Goal: Information Seeking & Learning: Learn about a topic

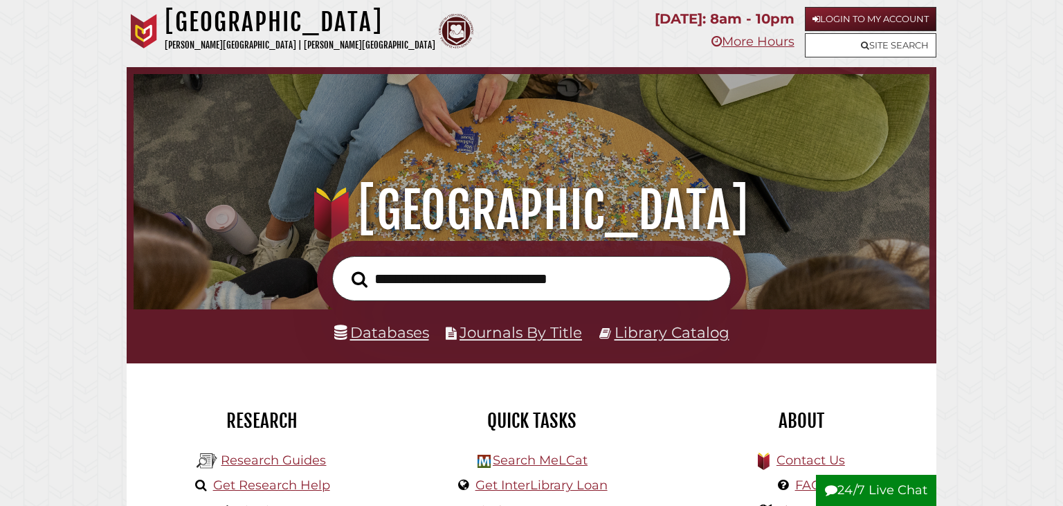
scroll to position [263, 789]
click at [706, 333] on link "Library Catalog" at bounding box center [671, 332] width 115 height 18
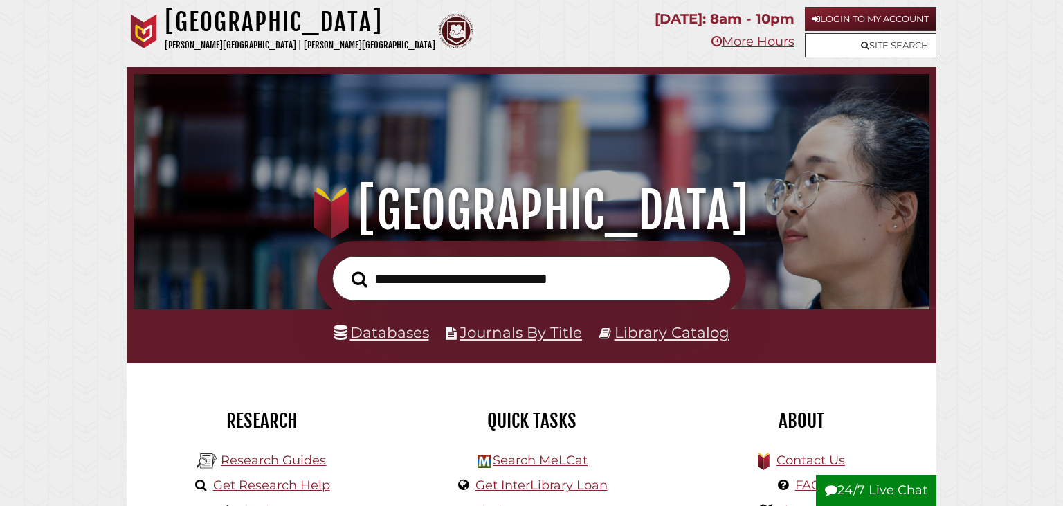
scroll to position [263, 789]
click at [645, 324] on link "Library Catalog" at bounding box center [671, 332] width 115 height 18
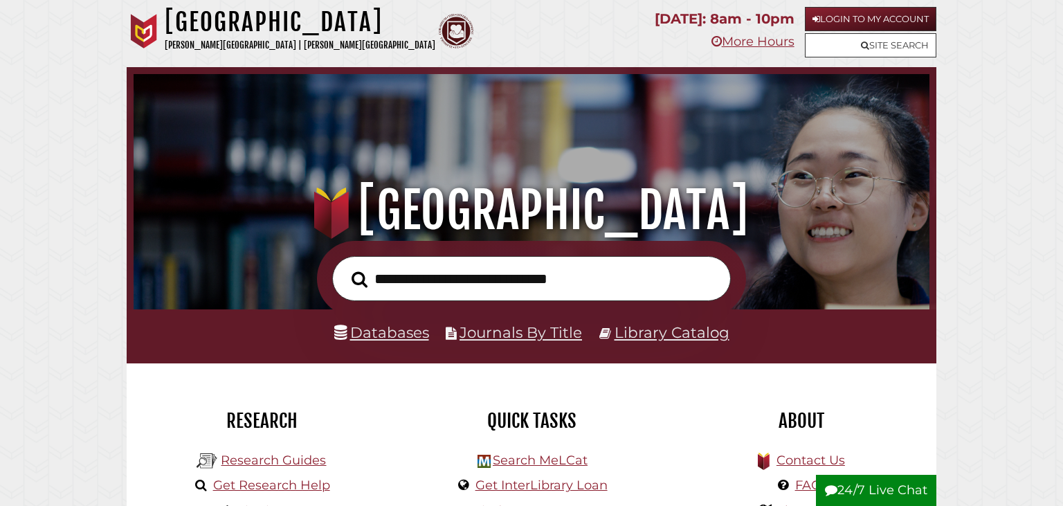
scroll to position [263, 789]
click at [358, 327] on link "Databases" at bounding box center [381, 332] width 95 height 18
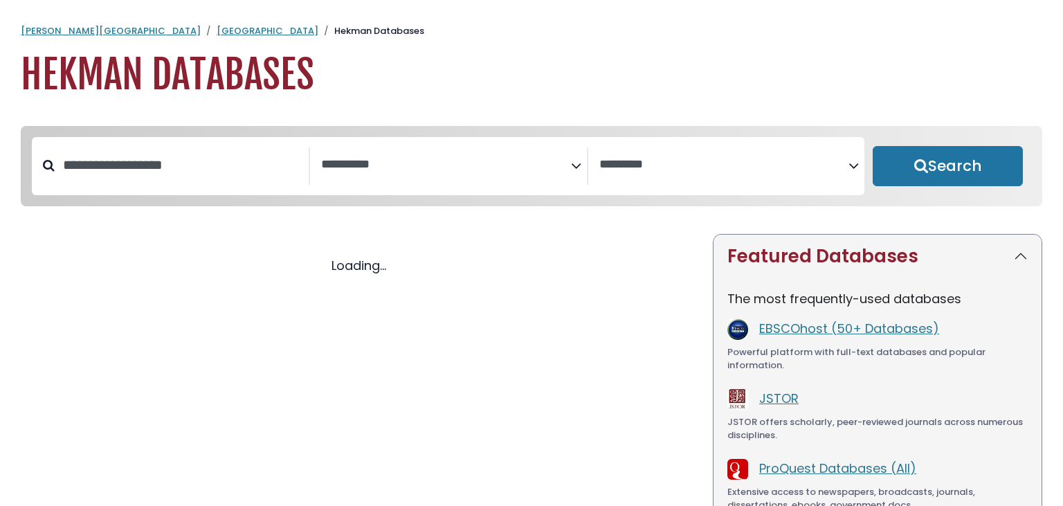
select select "Database Subject Filter"
select select "Database Vendors Filter"
select select "Database Subject Filter"
select select "Database Vendors Filter"
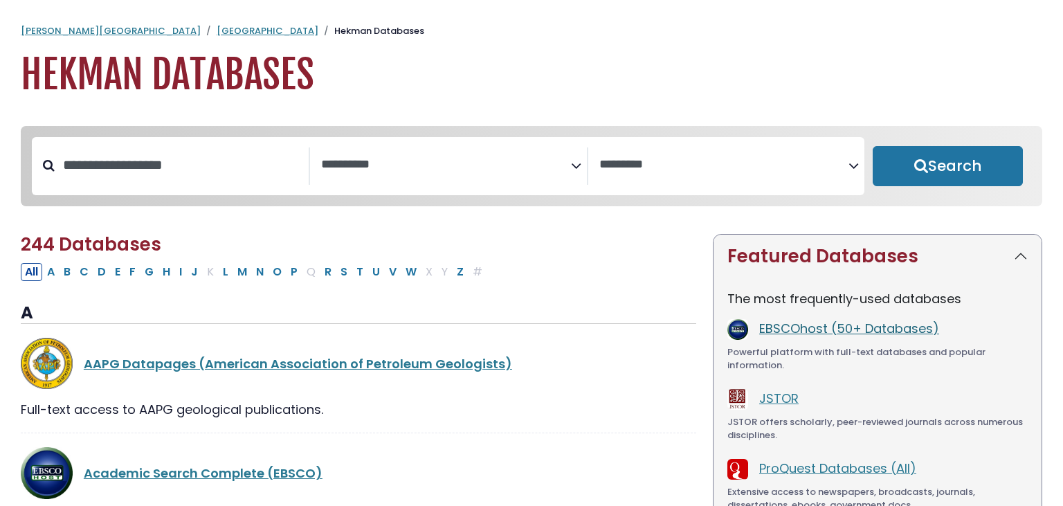
click at [808, 328] on link "EBSCOhost (50+ Databases)" at bounding box center [849, 328] width 180 height 17
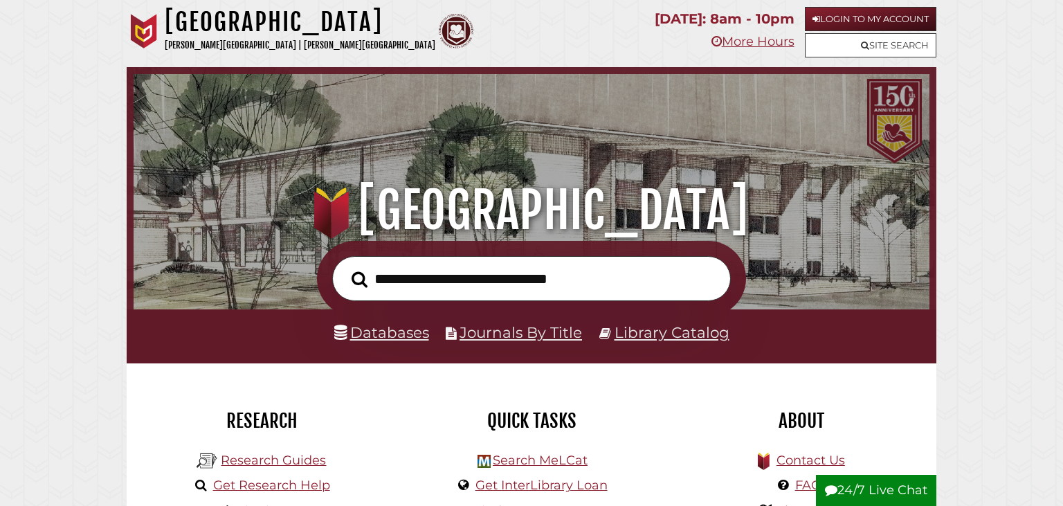
scroll to position [263, 789]
click at [685, 344] on li "Library Catalog" at bounding box center [664, 333] width 130 height 26
click at [684, 342] on li "Library Catalog" at bounding box center [664, 333] width 130 height 26
click at [677, 328] on link "Library Catalog" at bounding box center [671, 332] width 115 height 18
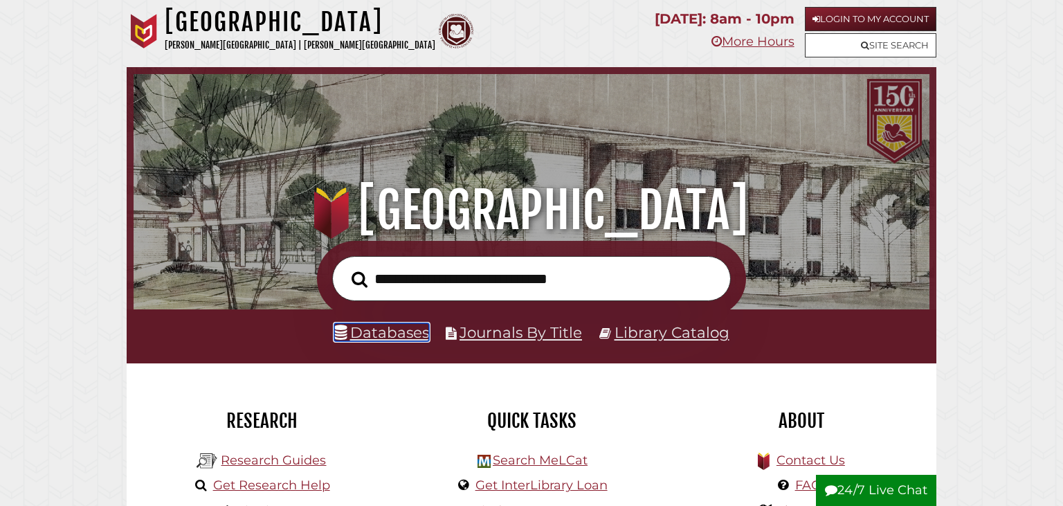
click at [396, 336] on link "Databases" at bounding box center [381, 332] width 95 height 18
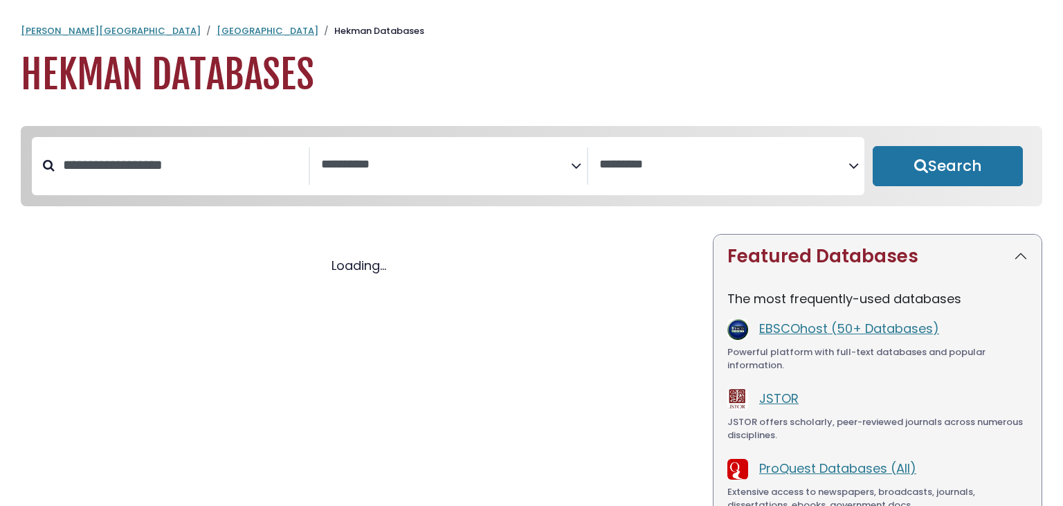
select select "Database Subject Filter"
select select "Database Vendors Filter"
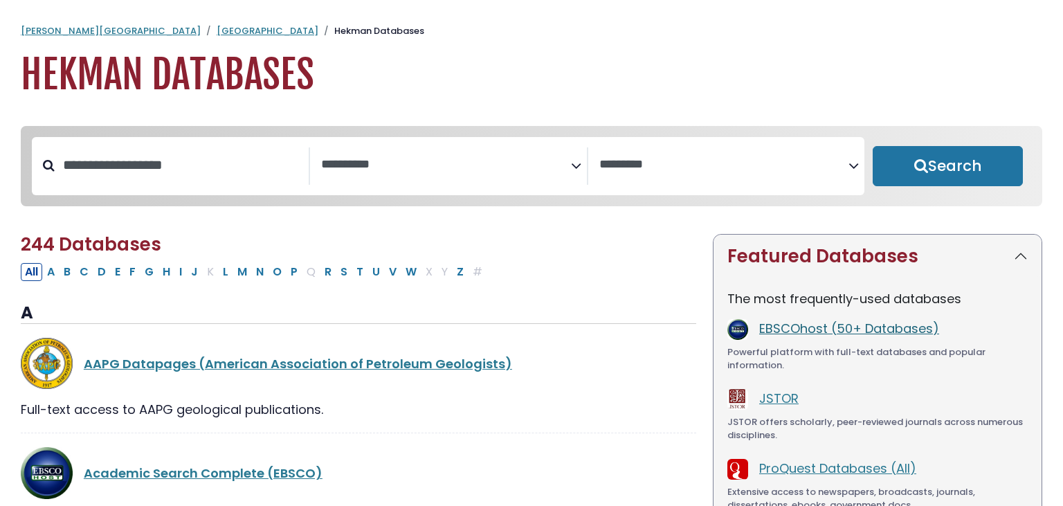
select select "Database Subject Filter"
select select "Database Vendors Filter"
click at [779, 335] on link "EBSCOhost (50+ Databases)" at bounding box center [849, 328] width 180 height 17
